Goal: Information Seeking & Learning: Check status

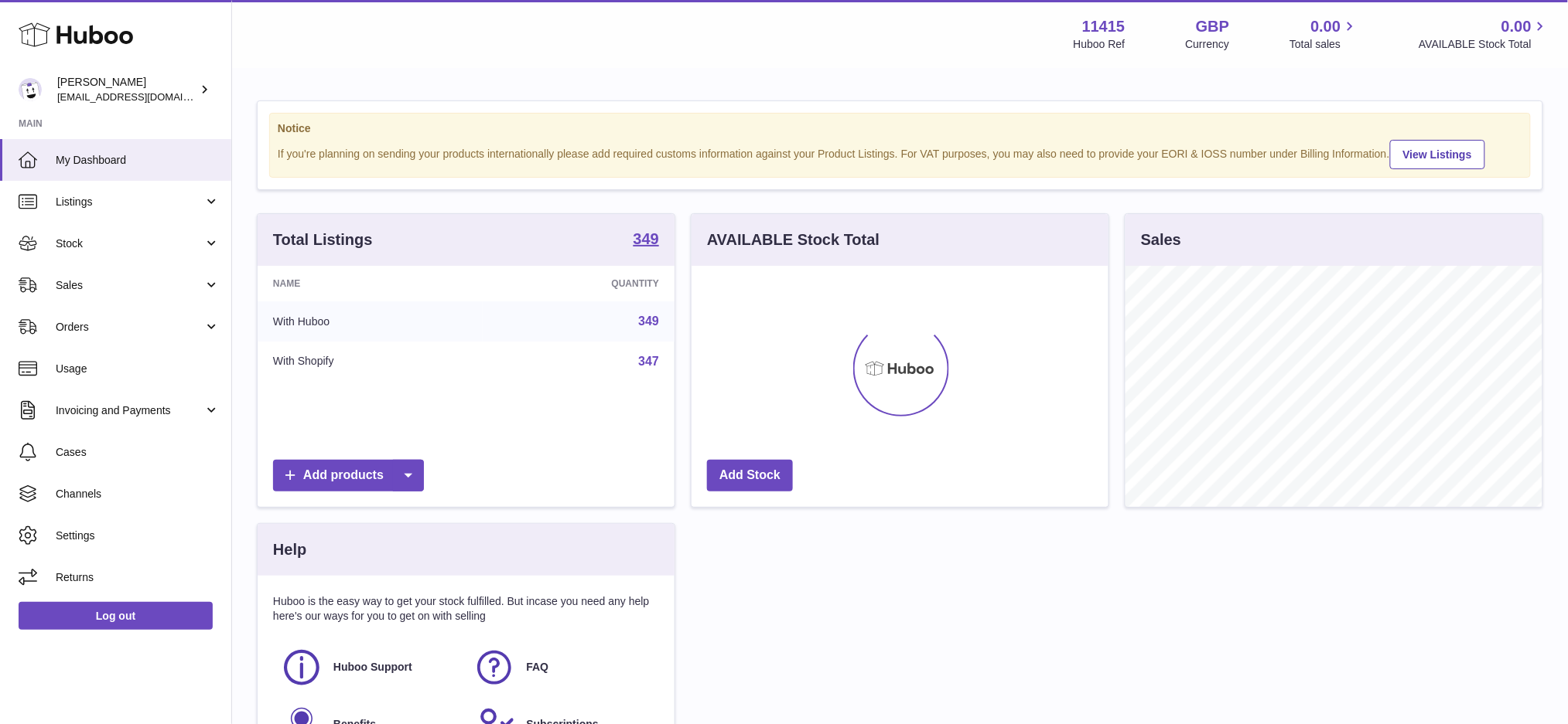
scroll to position [241, 417]
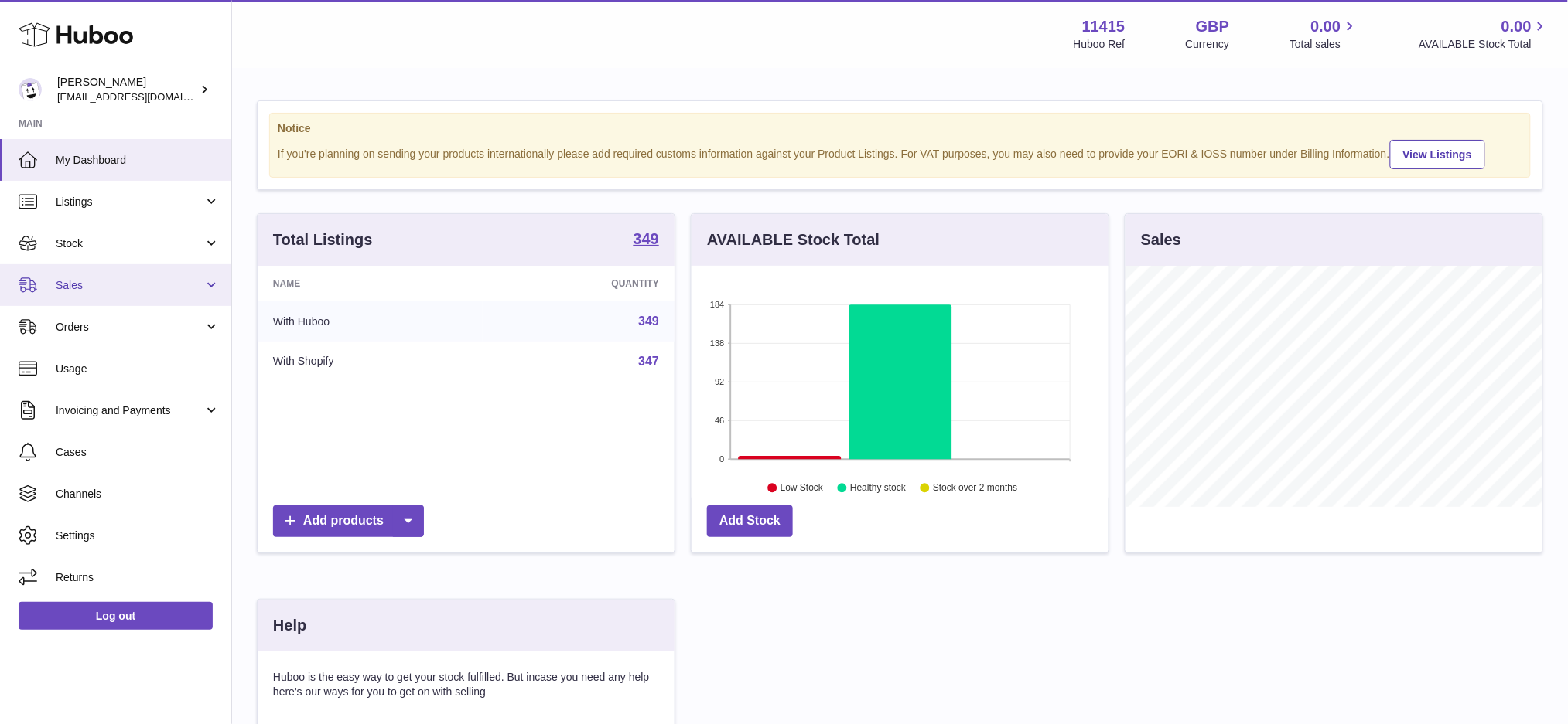
click at [96, 290] on span "Sales" at bounding box center [129, 285] width 148 height 14
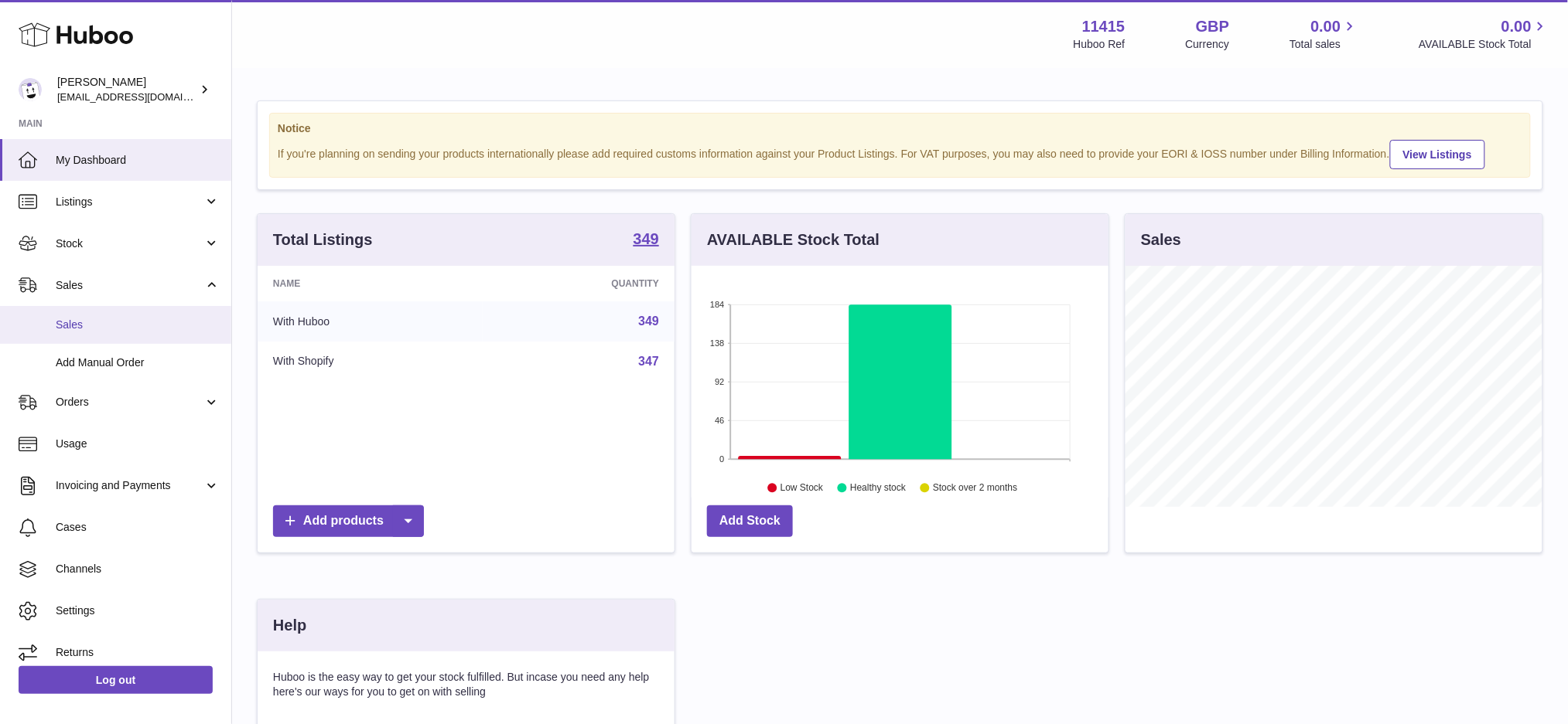
click at [103, 312] on link "Sales" at bounding box center [116, 326] width 231 height 38
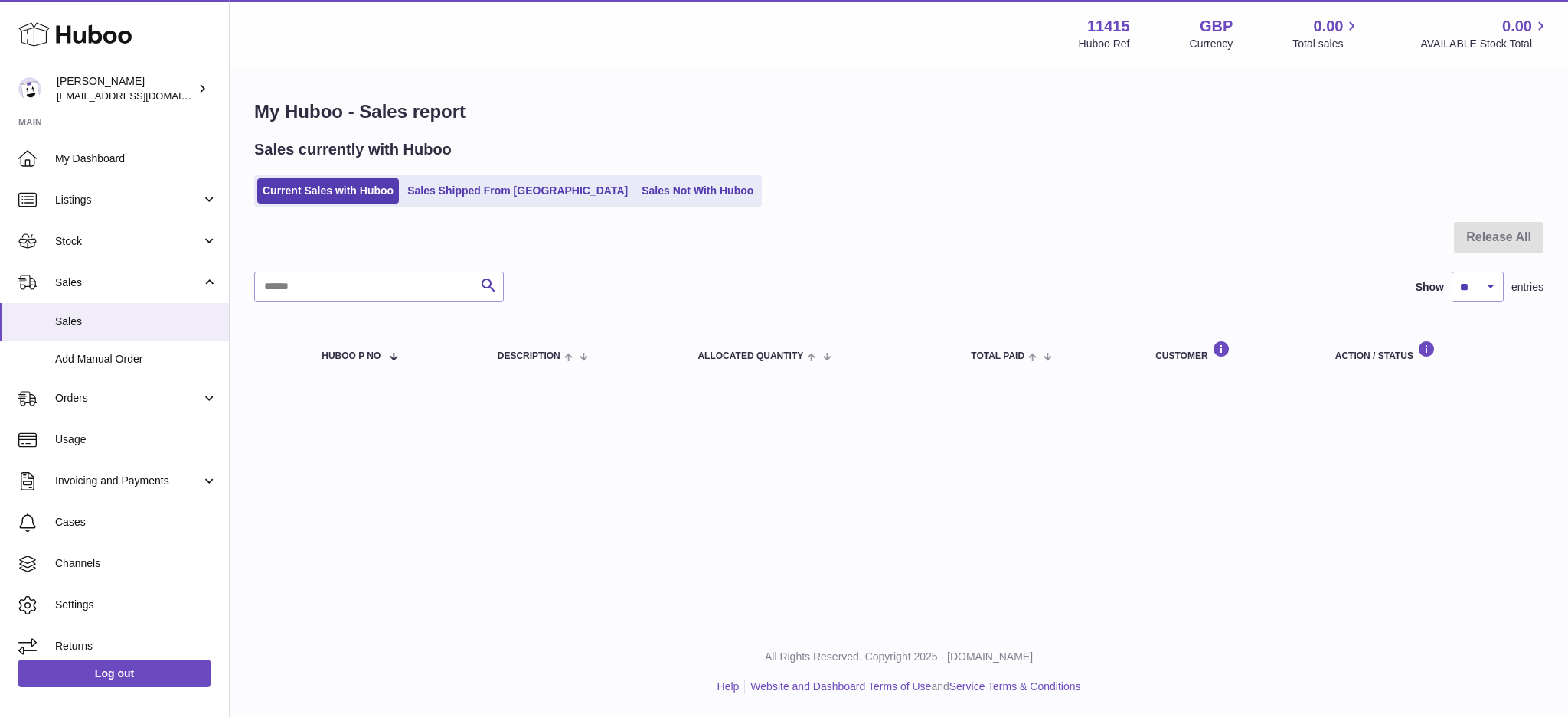
click at [657, 70] on div "My Huboo - Sales report Sales currently with Huboo Current Sales with Huboo Sal…" at bounding box center [898, 242] width 1338 height 346
click at [636, 184] on link "Sales Not With Huboo" at bounding box center [698, 191] width 123 height 26
